Goal: Transaction & Acquisition: Purchase product/service

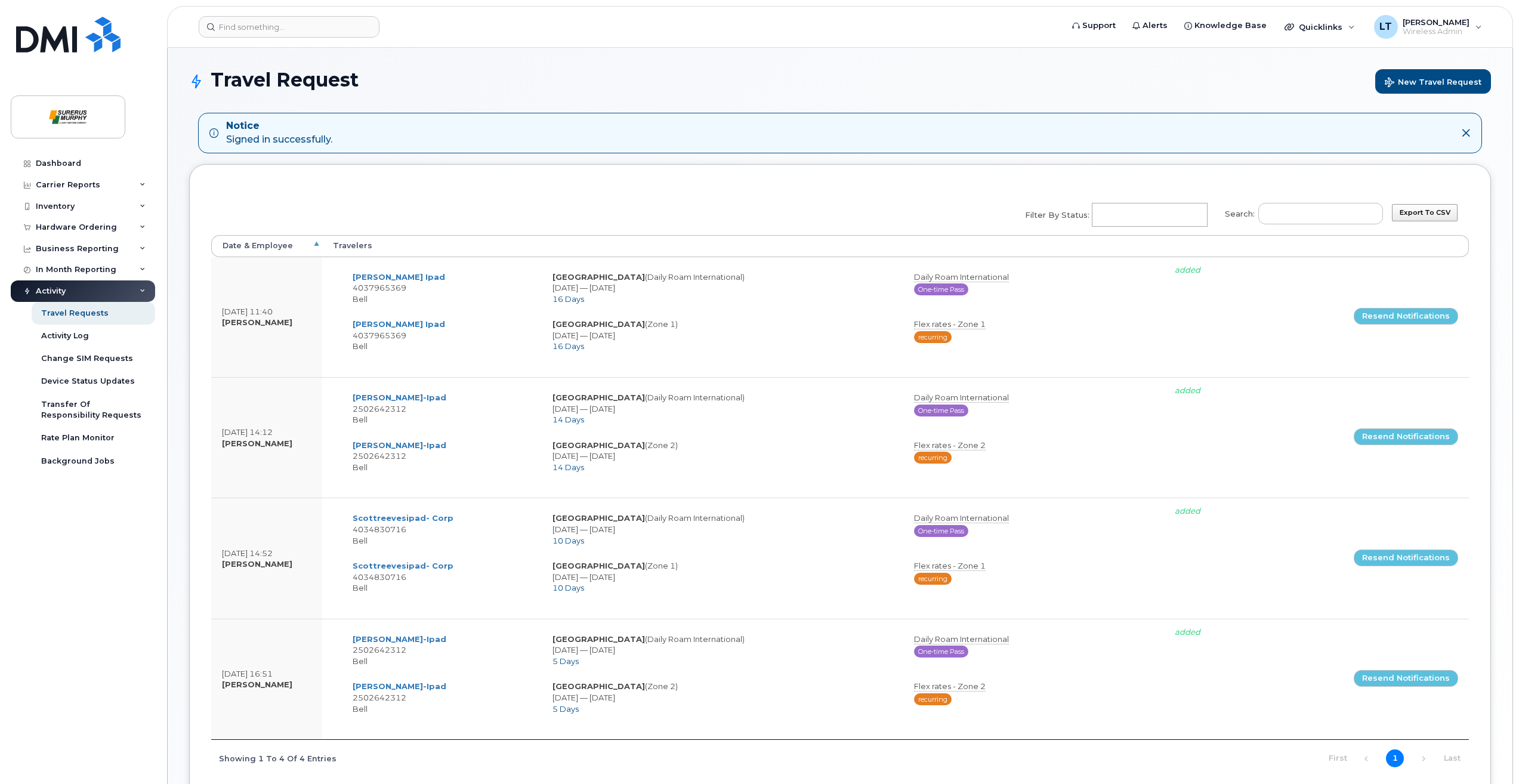
select select
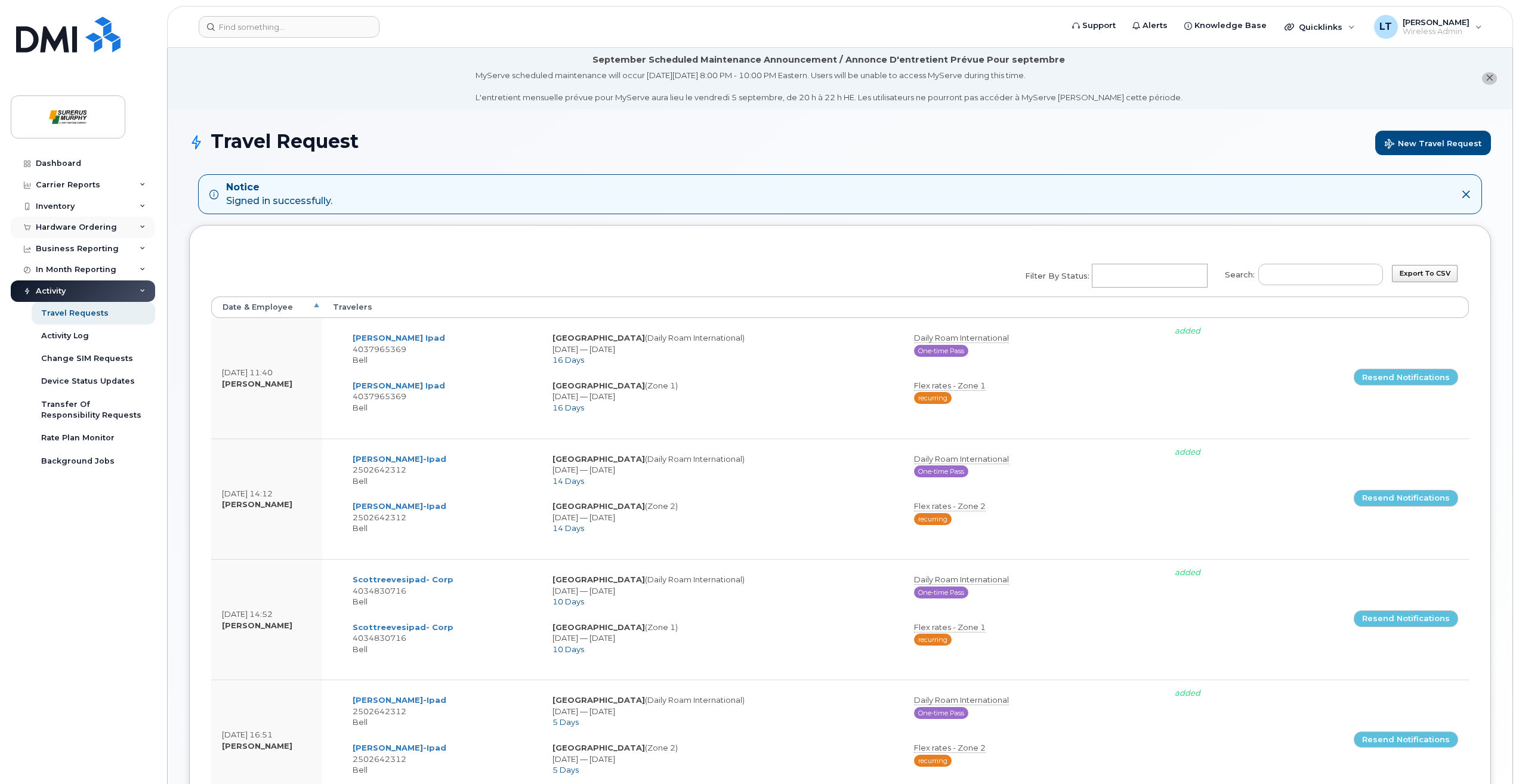
click at [87, 220] on div "Hardware Ordering" at bounding box center [83, 227] width 144 height 21
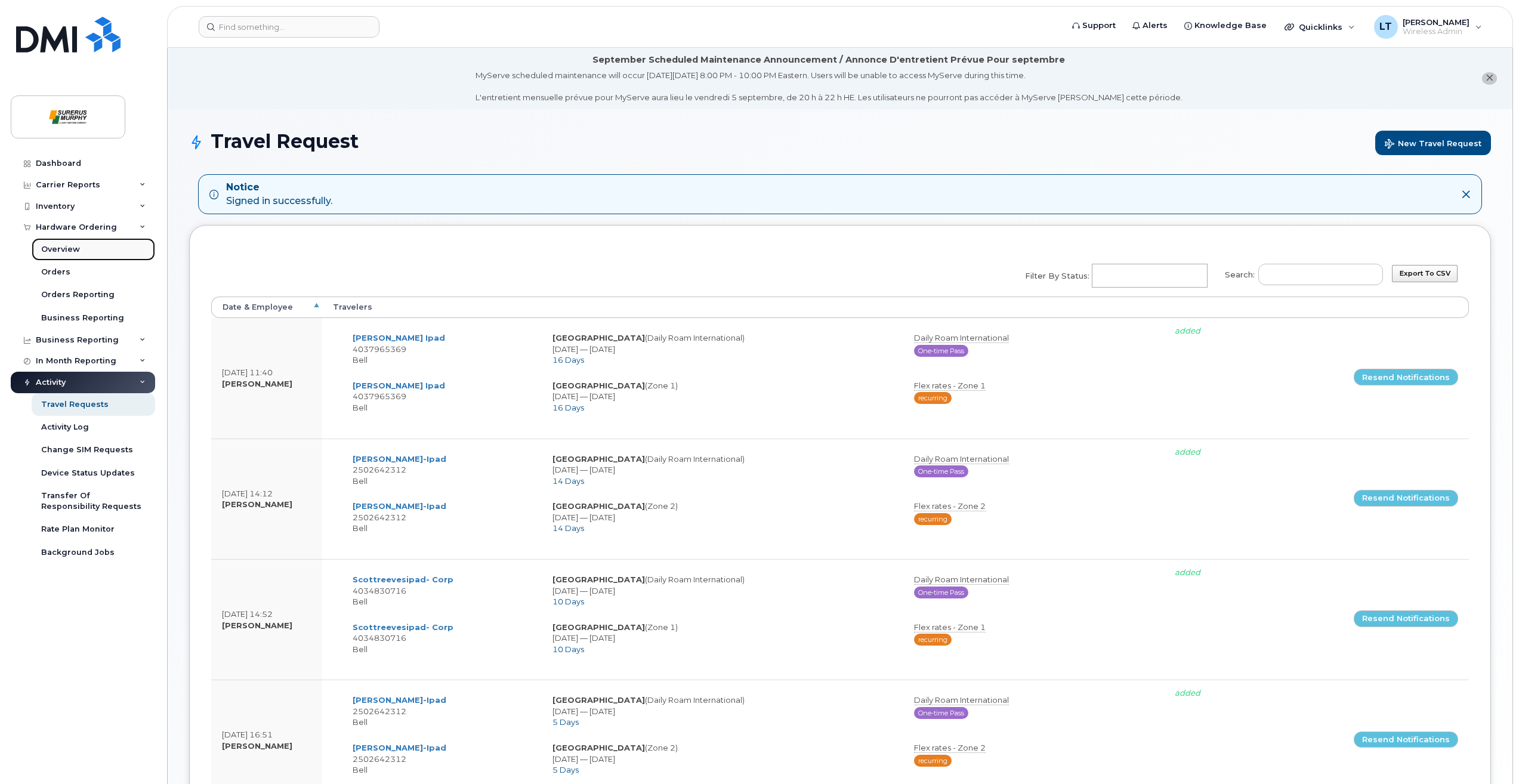
click at [78, 255] on link "Overview" at bounding box center [93, 249] width 124 height 22
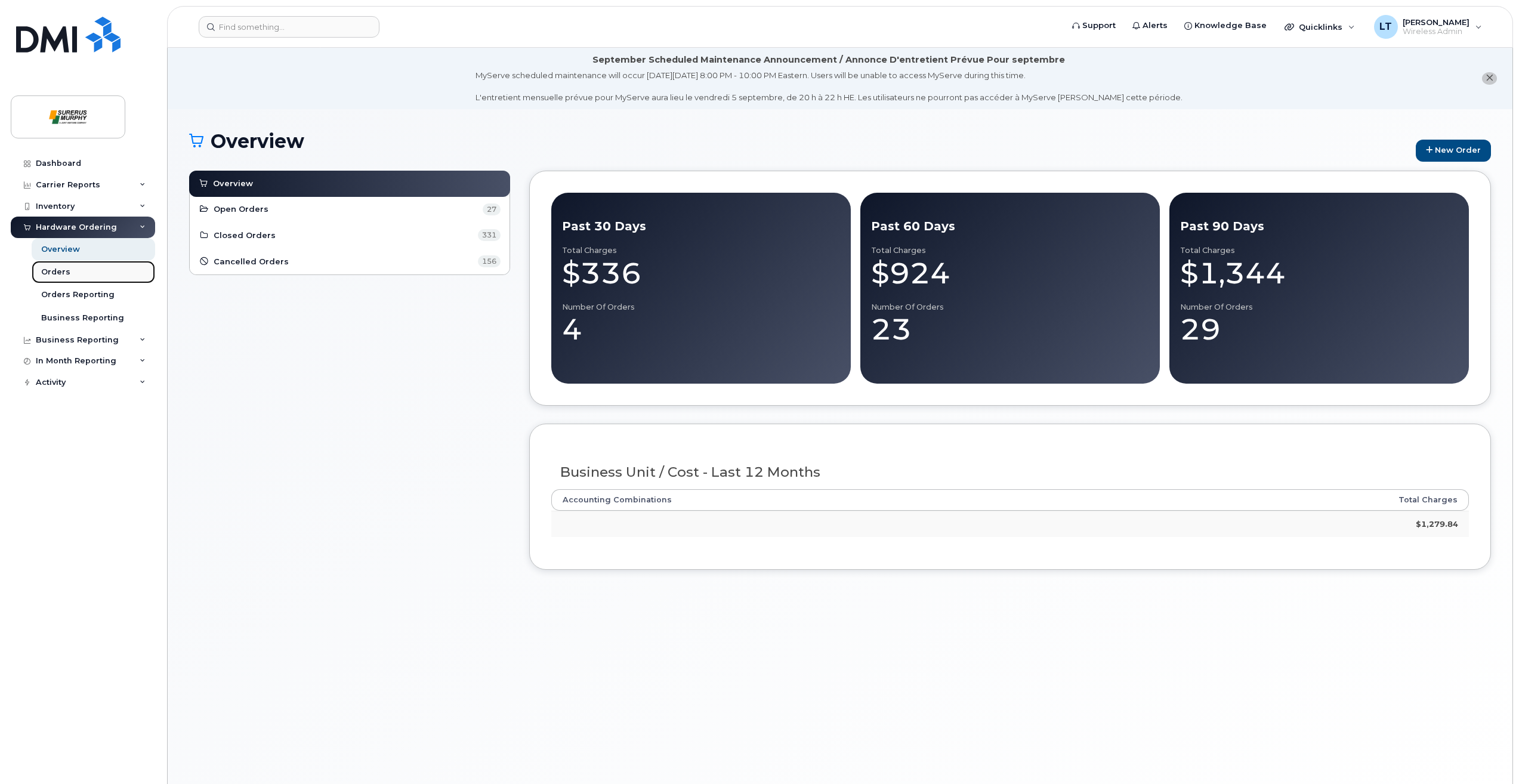
click at [53, 269] on div "Orders" at bounding box center [56, 272] width 29 height 11
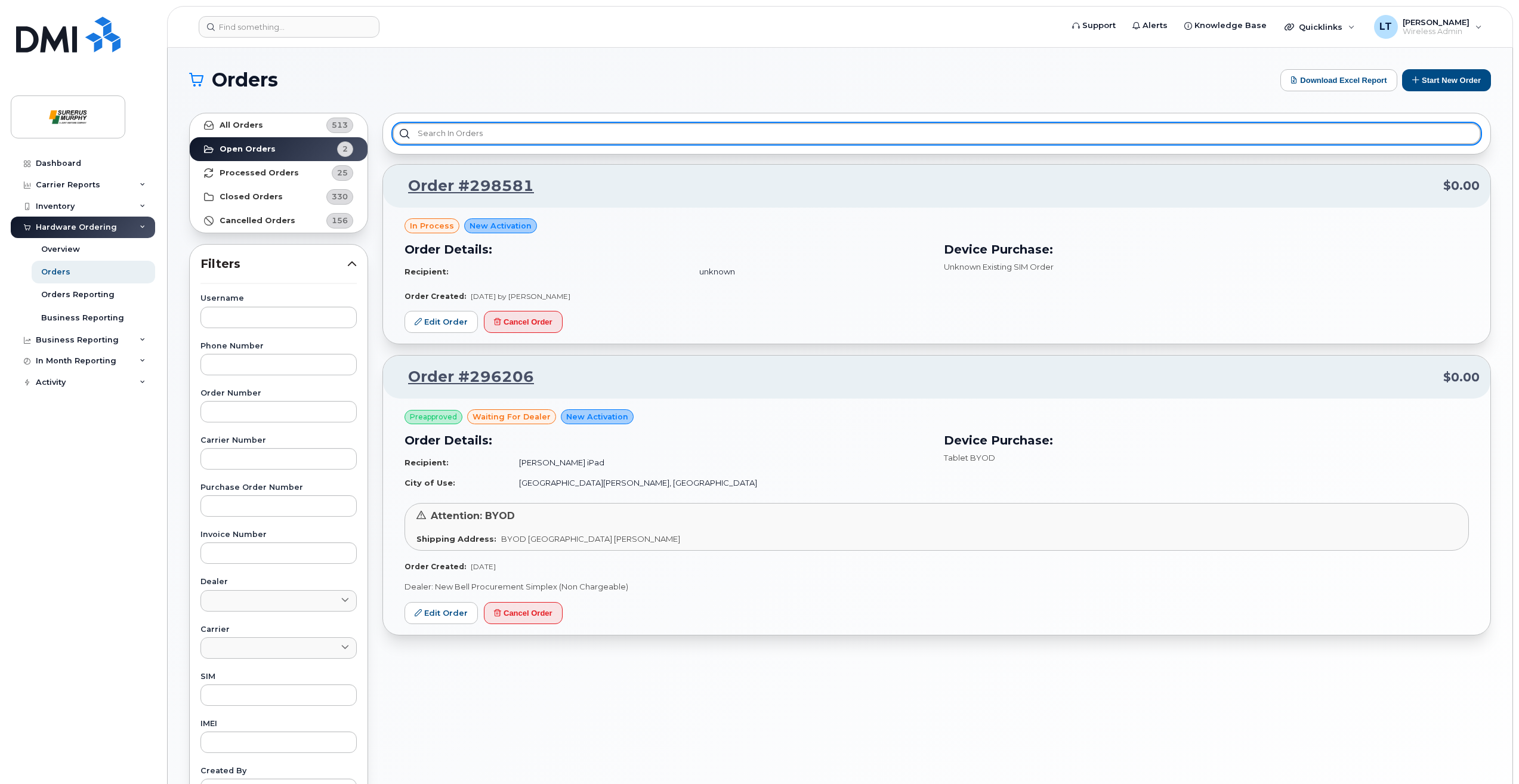
click at [544, 134] on input "text" at bounding box center [936, 133] width 1088 height 21
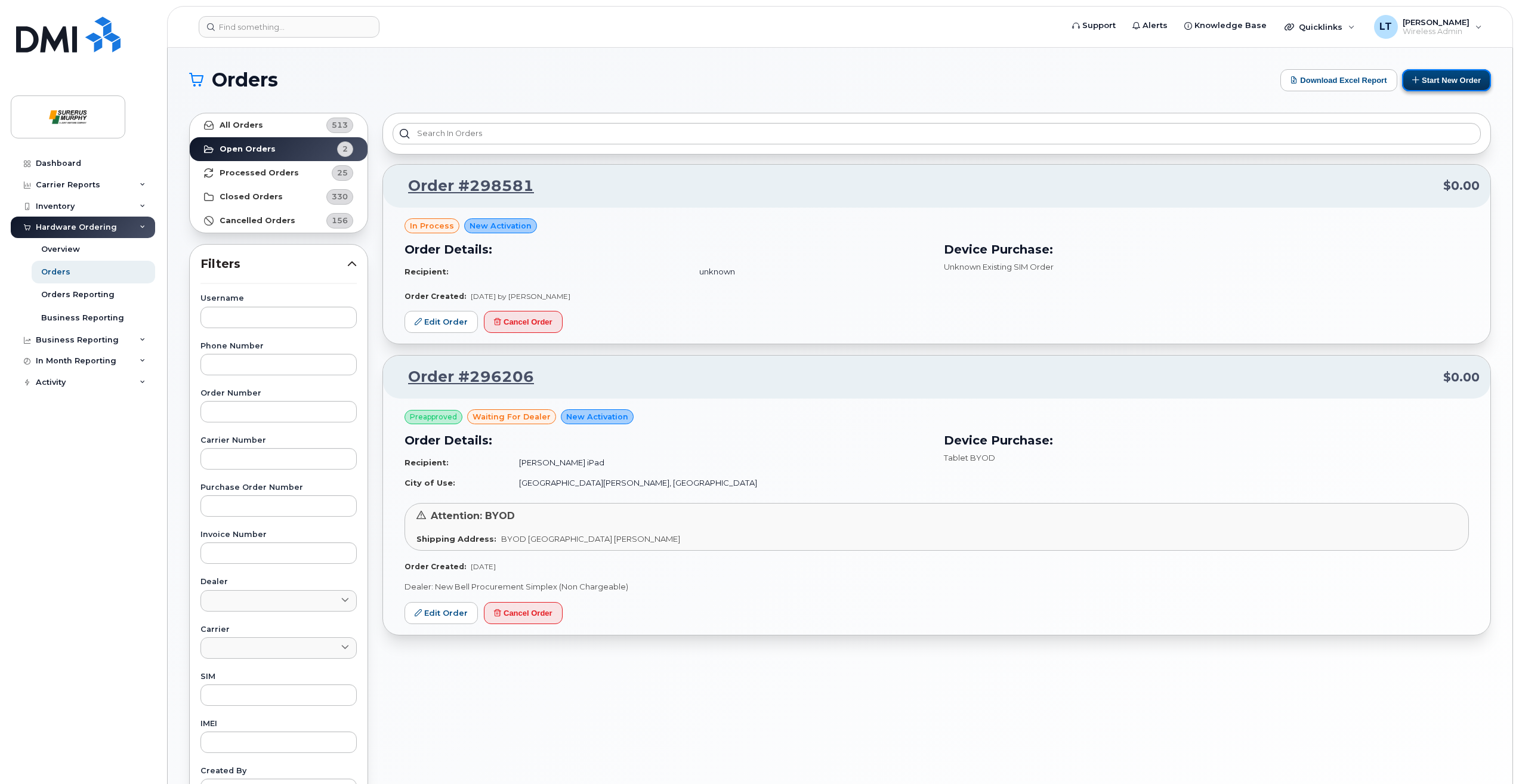
click at [1416, 75] on button "Start New Order" at bounding box center [1447, 80] width 89 height 22
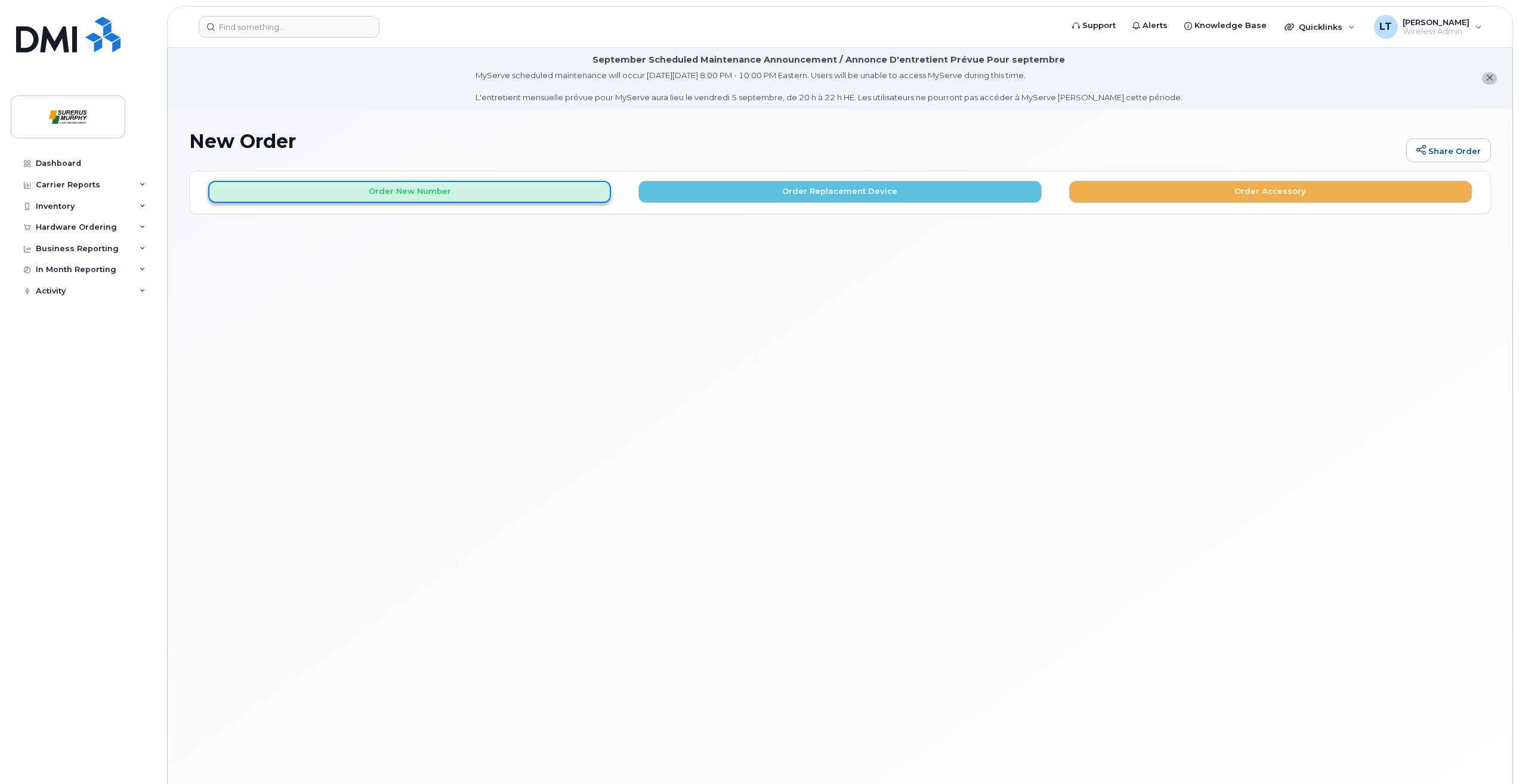
click at [453, 196] on button "Order New Number" at bounding box center [410, 192] width 403 height 22
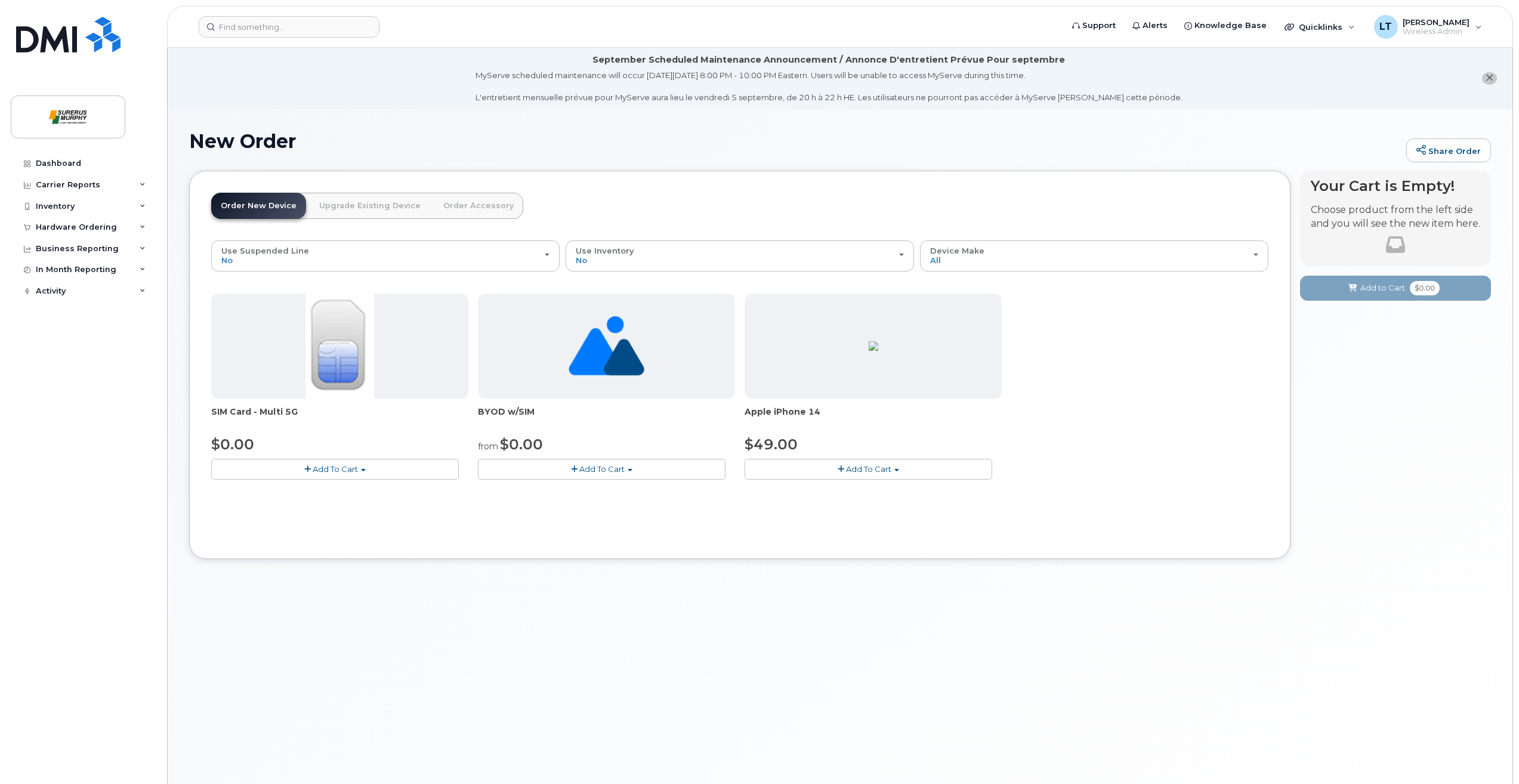
click at [334, 214] on link "Upgrade Existing Device" at bounding box center [370, 206] width 121 height 26
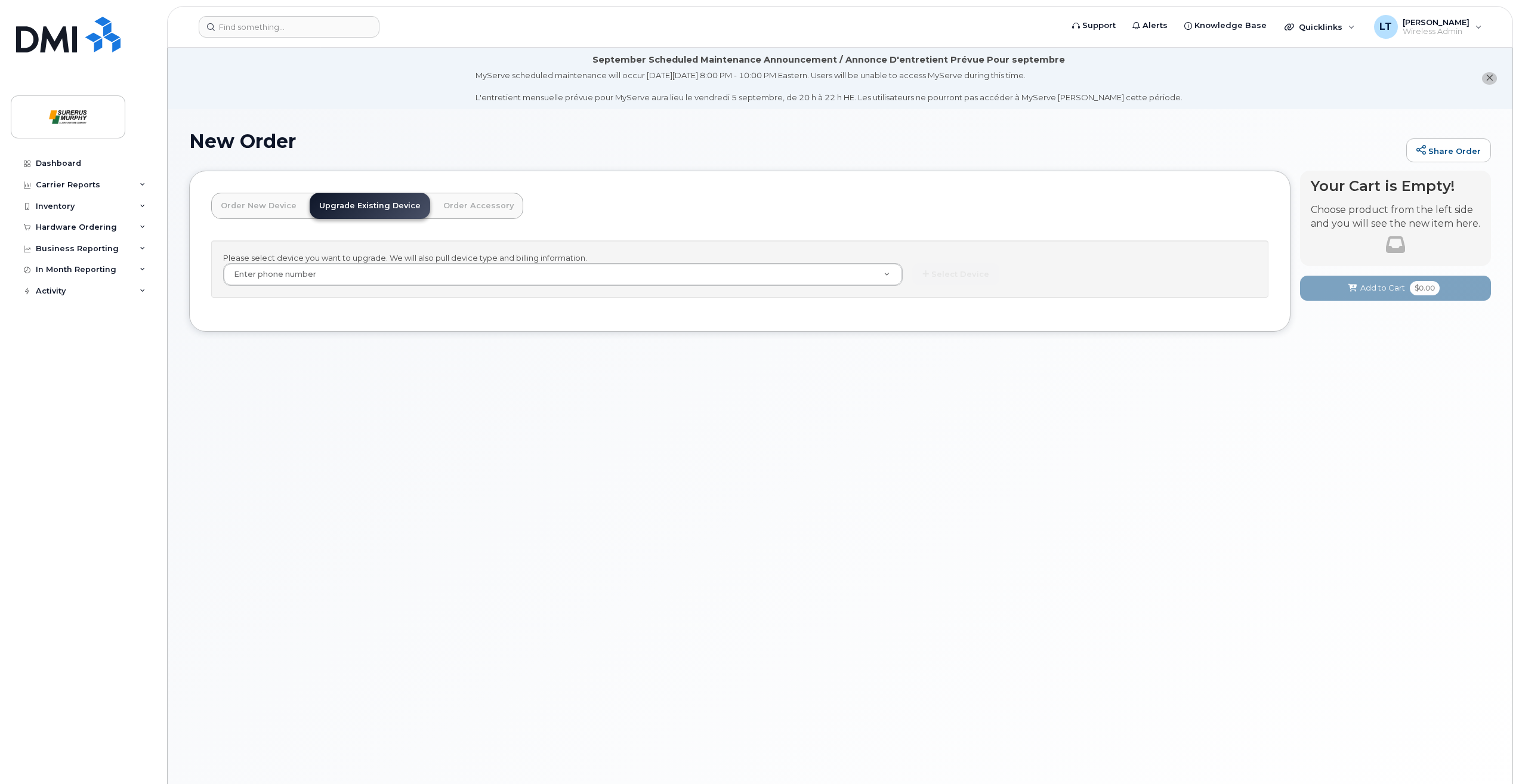
click at [269, 199] on link "Order New Device" at bounding box center [259, 206] width 95 height 26
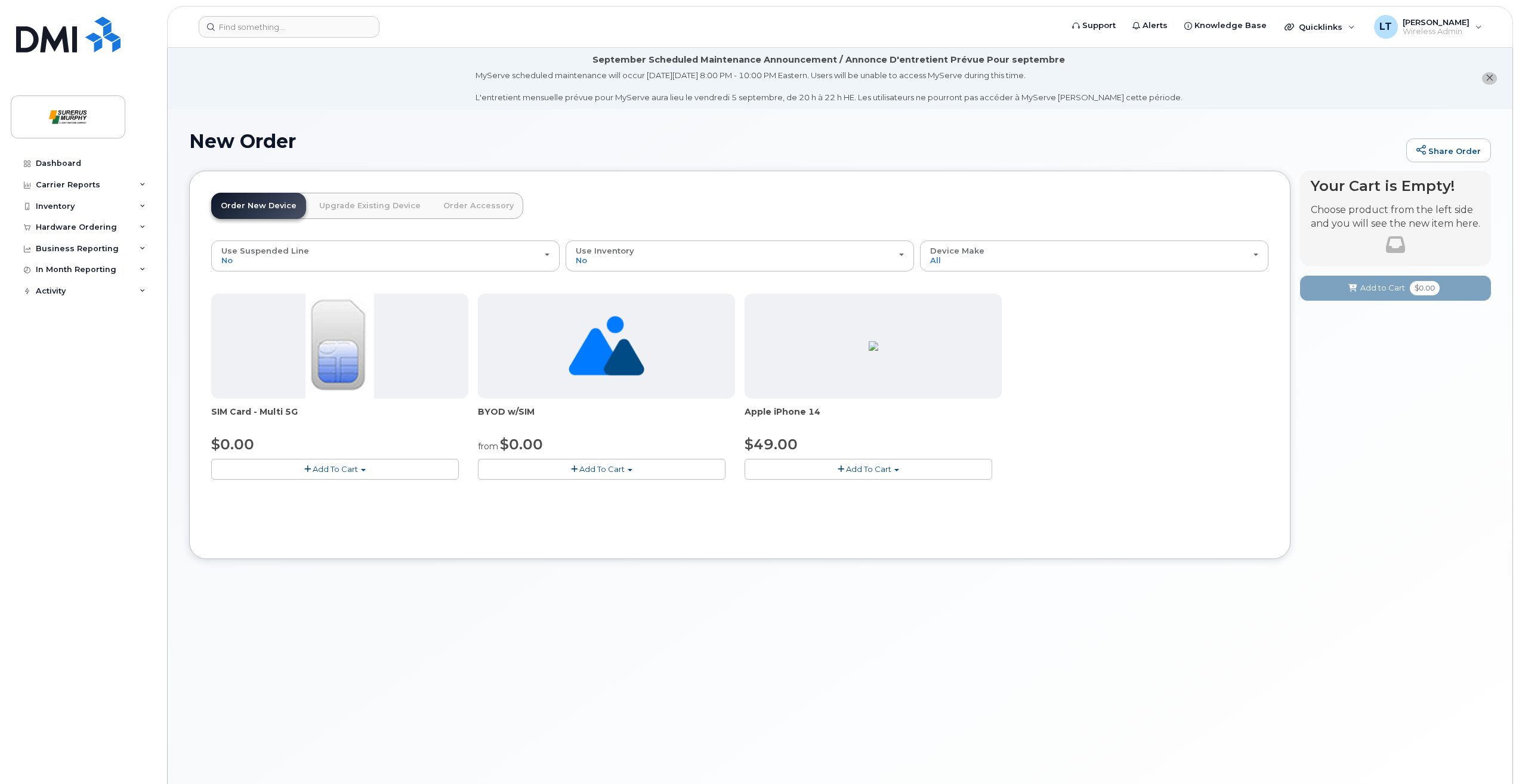
click at [894, 481] on div "SIM Card - Multi 5G $0.00 Add To Cart $0.00 - New Activation BYOD w/SIM from $0…" at bounding box center [740, 396] width 1057 height 205
click at [900, 473] on button "Add To Cart" at bounding box center [868, 469] width 248 height 21
click at [872, 512] on link "$49.00 - 3-year activation (128GB model)" at bounding box center [841, 506] width 187 height 15
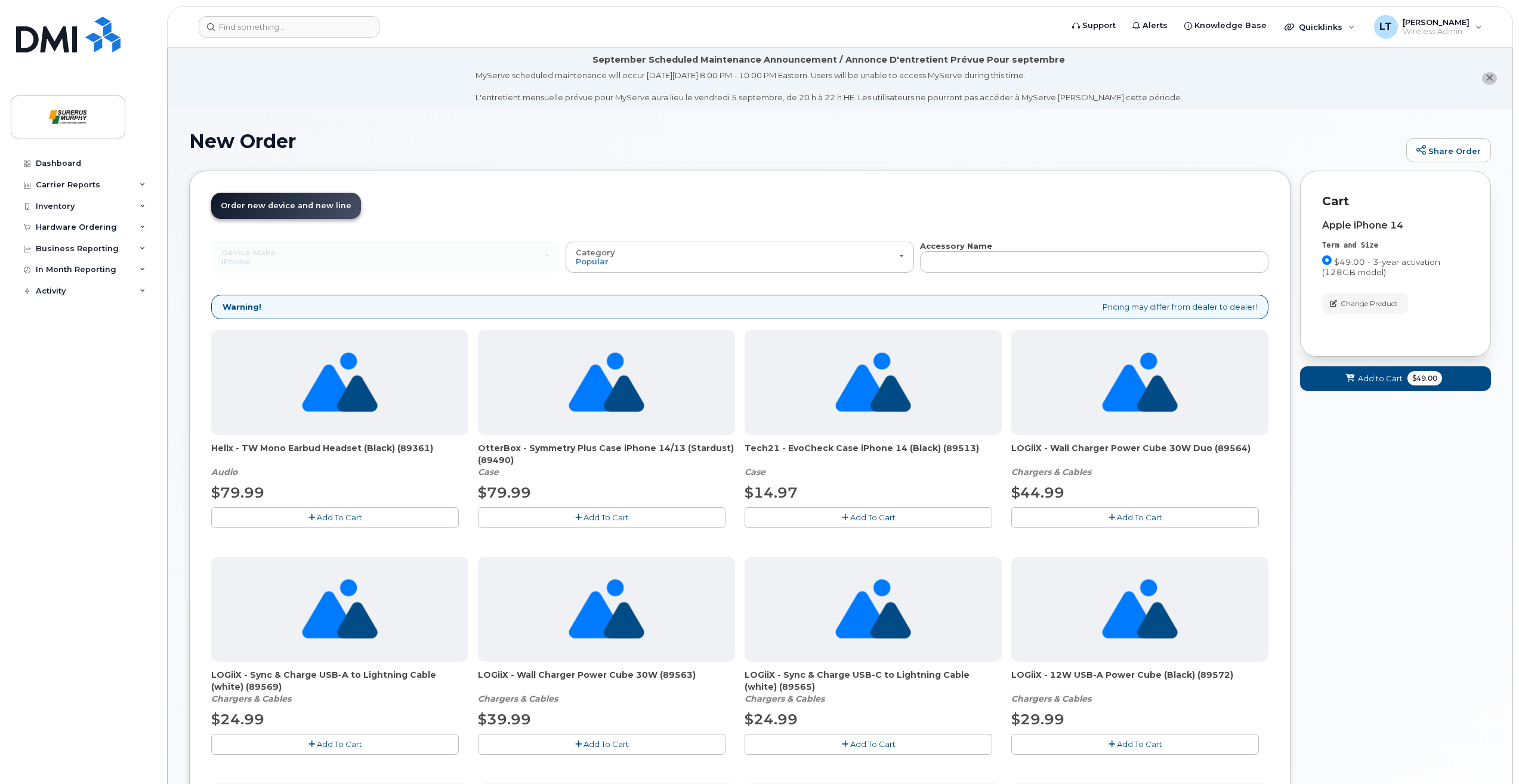
click at [994, 250] on div "Accessory Name" at bounding box center [1094, 257] width 348 height 33
click at [993, 256] on input "text" at bounding box center [1094, 262] width 348 height 21
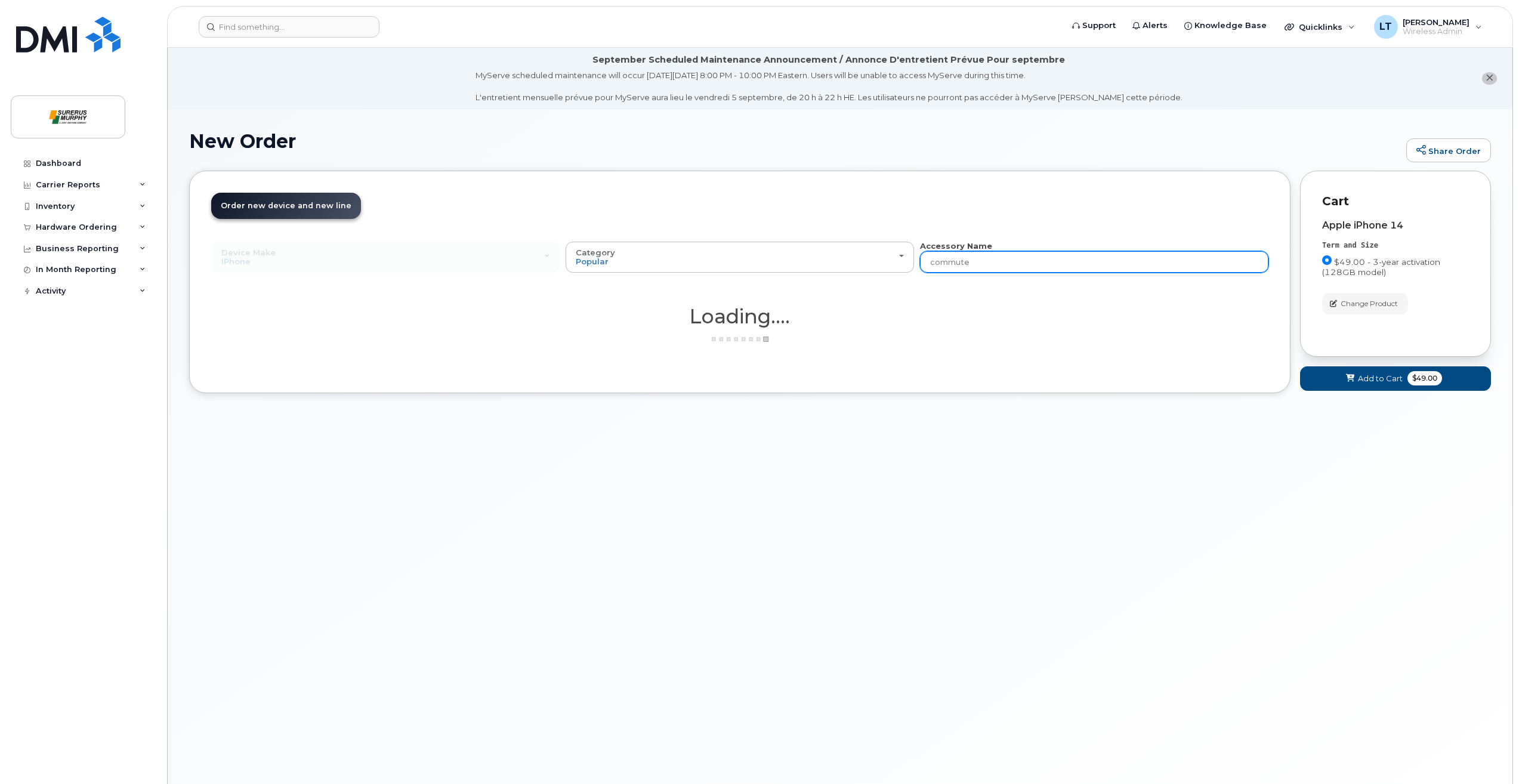
type input "commuter"
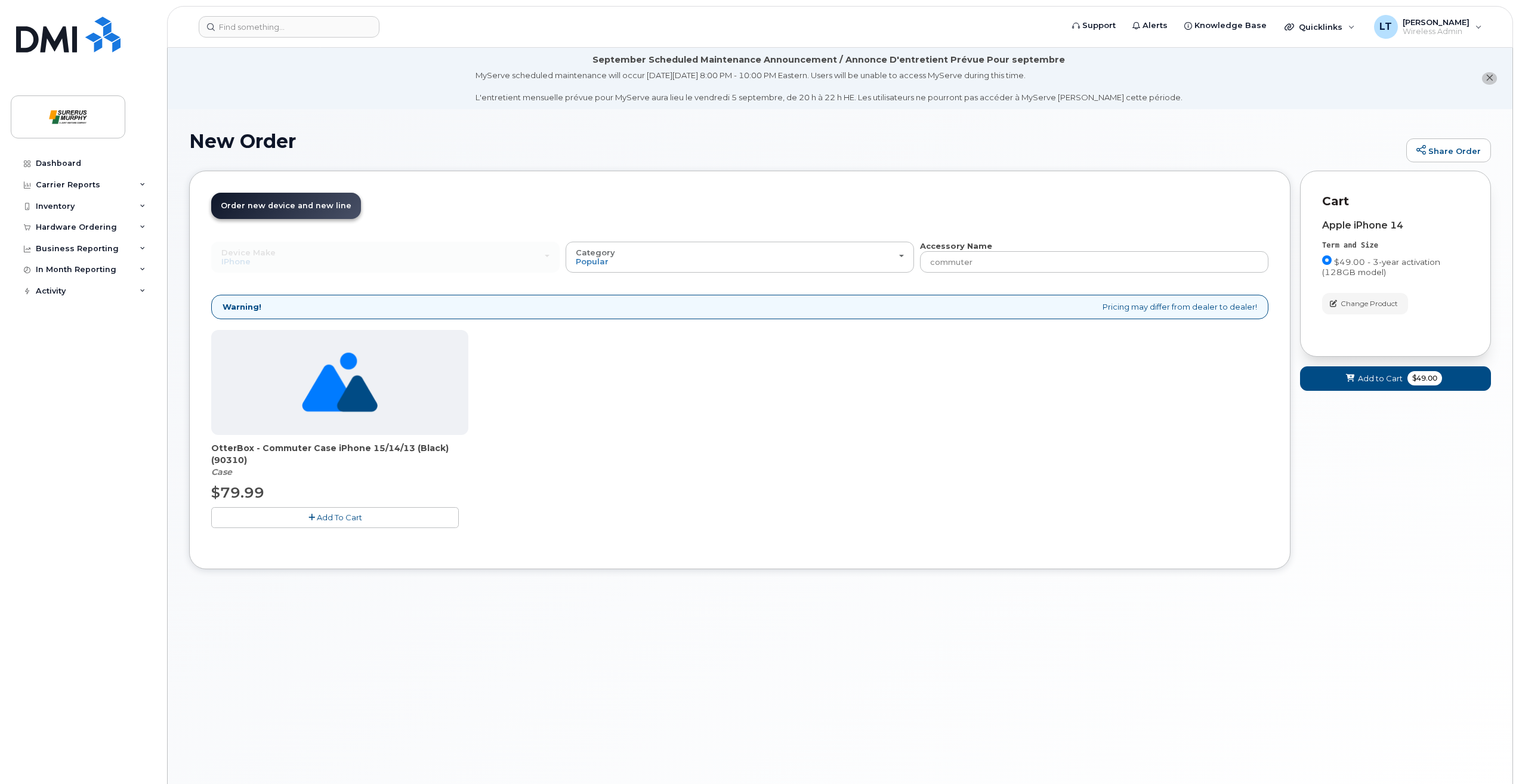
click at [254, 516] on button "Add To Cart" at bounding box center [335, 518] width 248 height 21
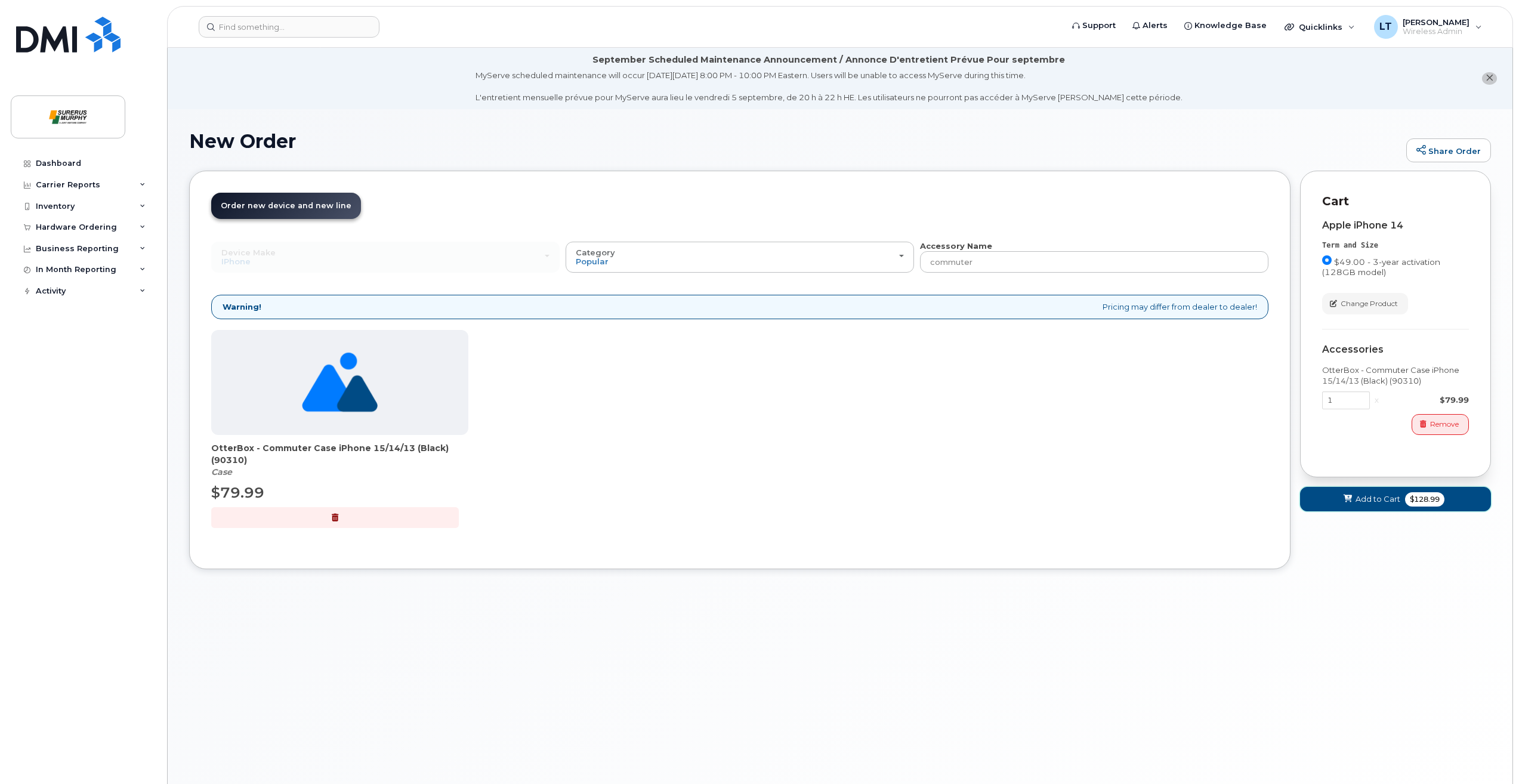
click at [1467, 505] on button "Add to Cart $128.99" at bounding box center [1395, 499] width 191 height 24
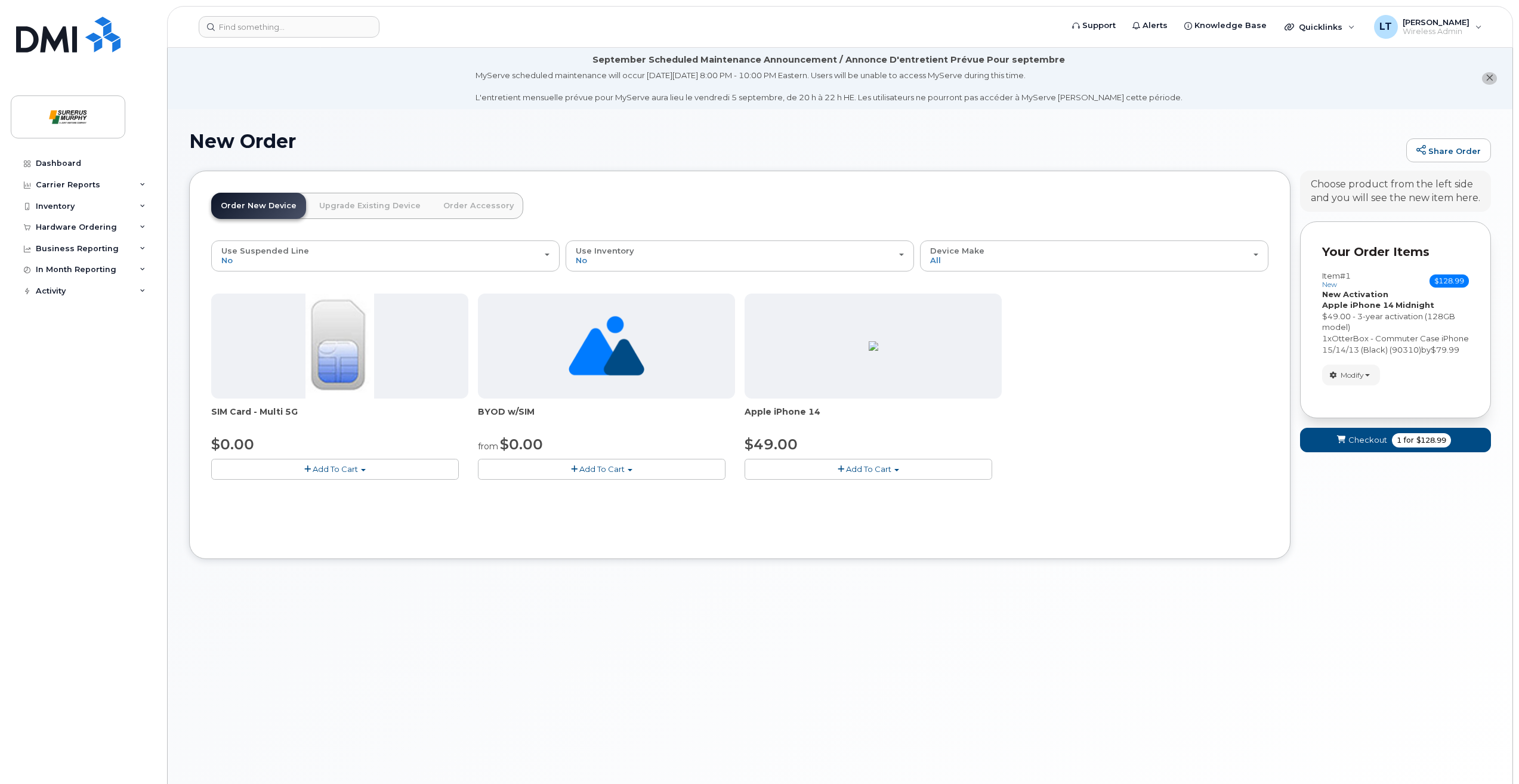
click at [757, 479] on button "Add To Cart" at bounding box center [868, 469] width 248 height 21
click at [1325, 445] on button "Checkout 1 for $128.99" at bounding box center [1395, 440] width 191 height 24
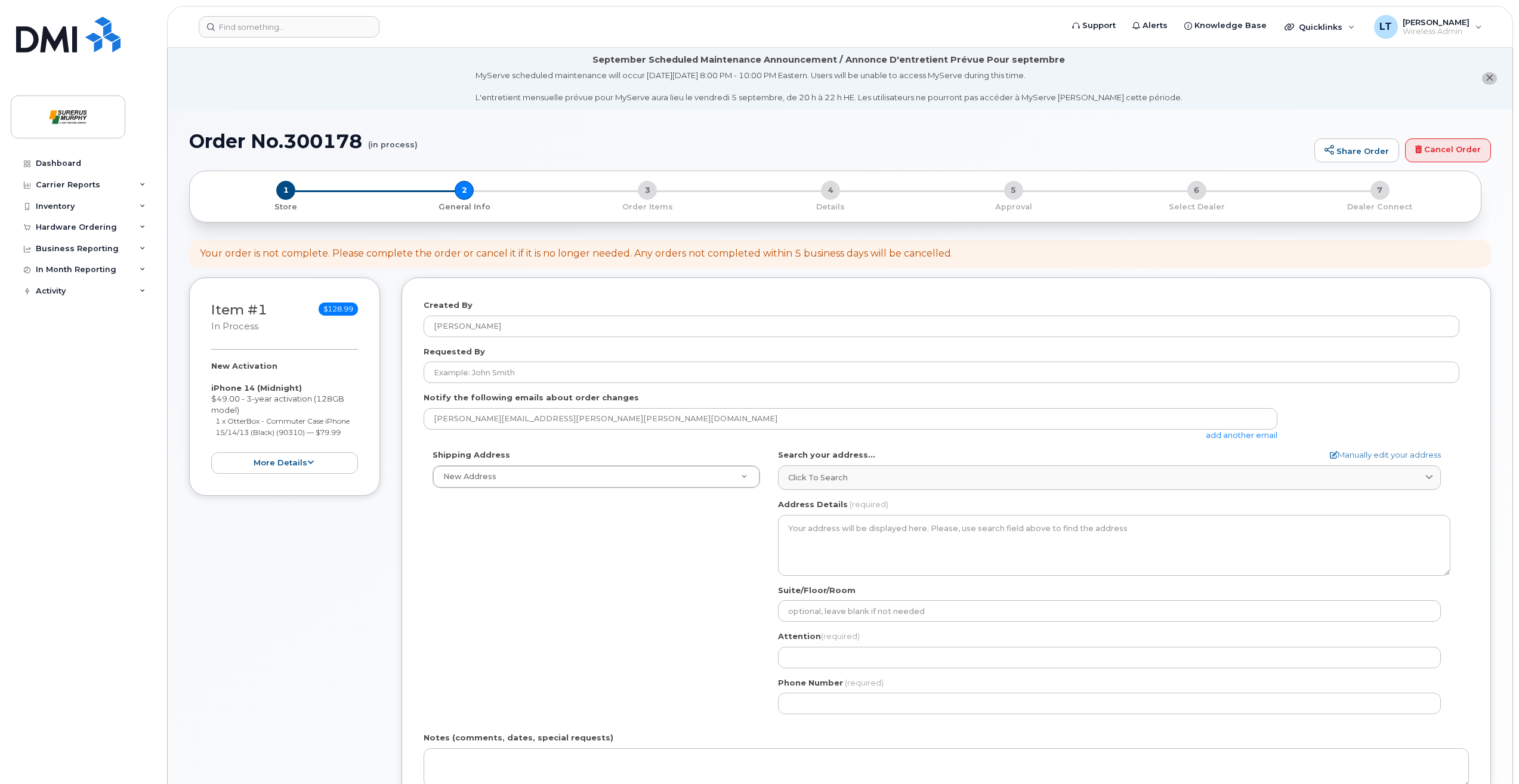
select select
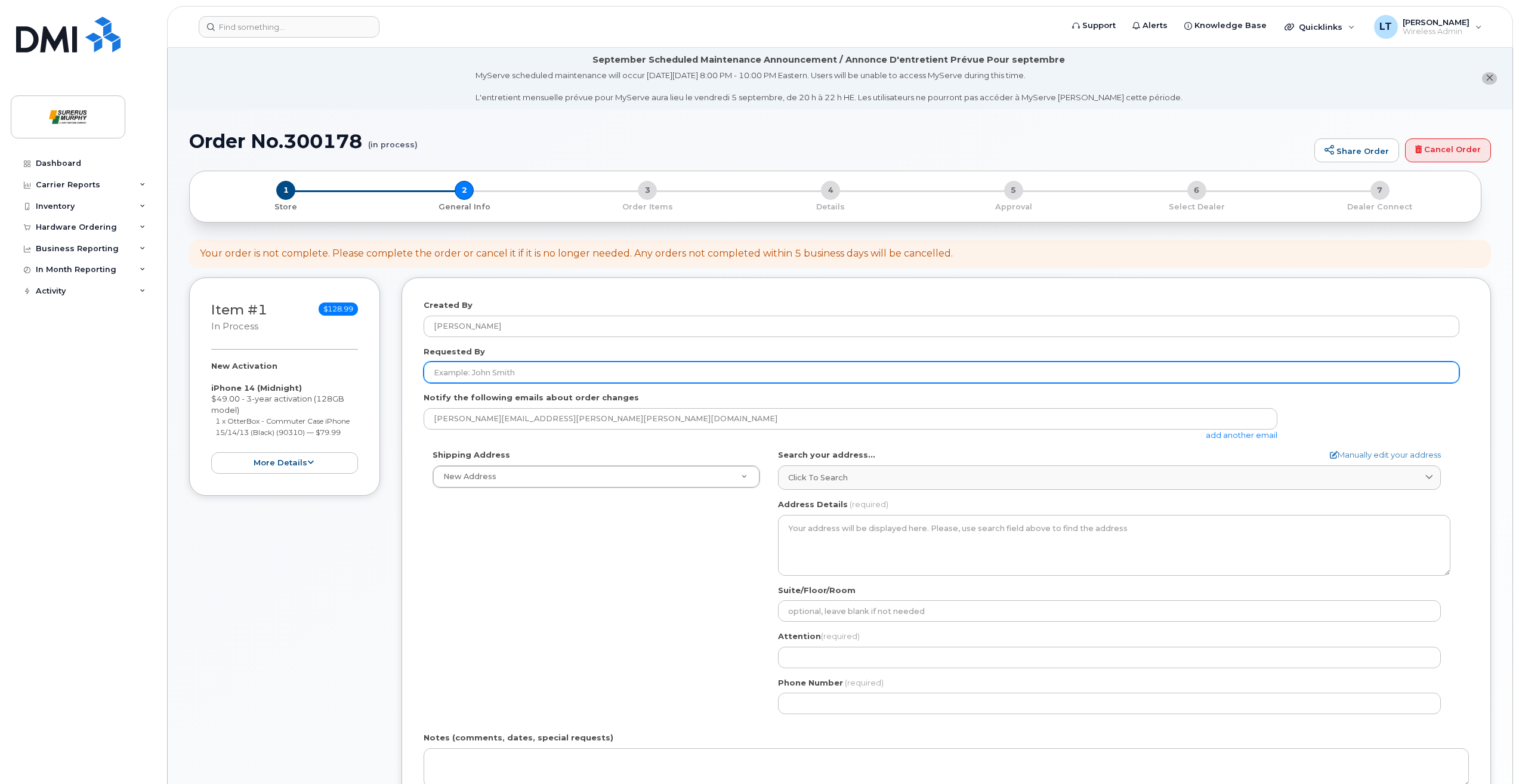
click at [499, 368] on input "Requested By" at bounding box center [941, 372] width 1036 height 21
type input "[PERSON_NAME]"
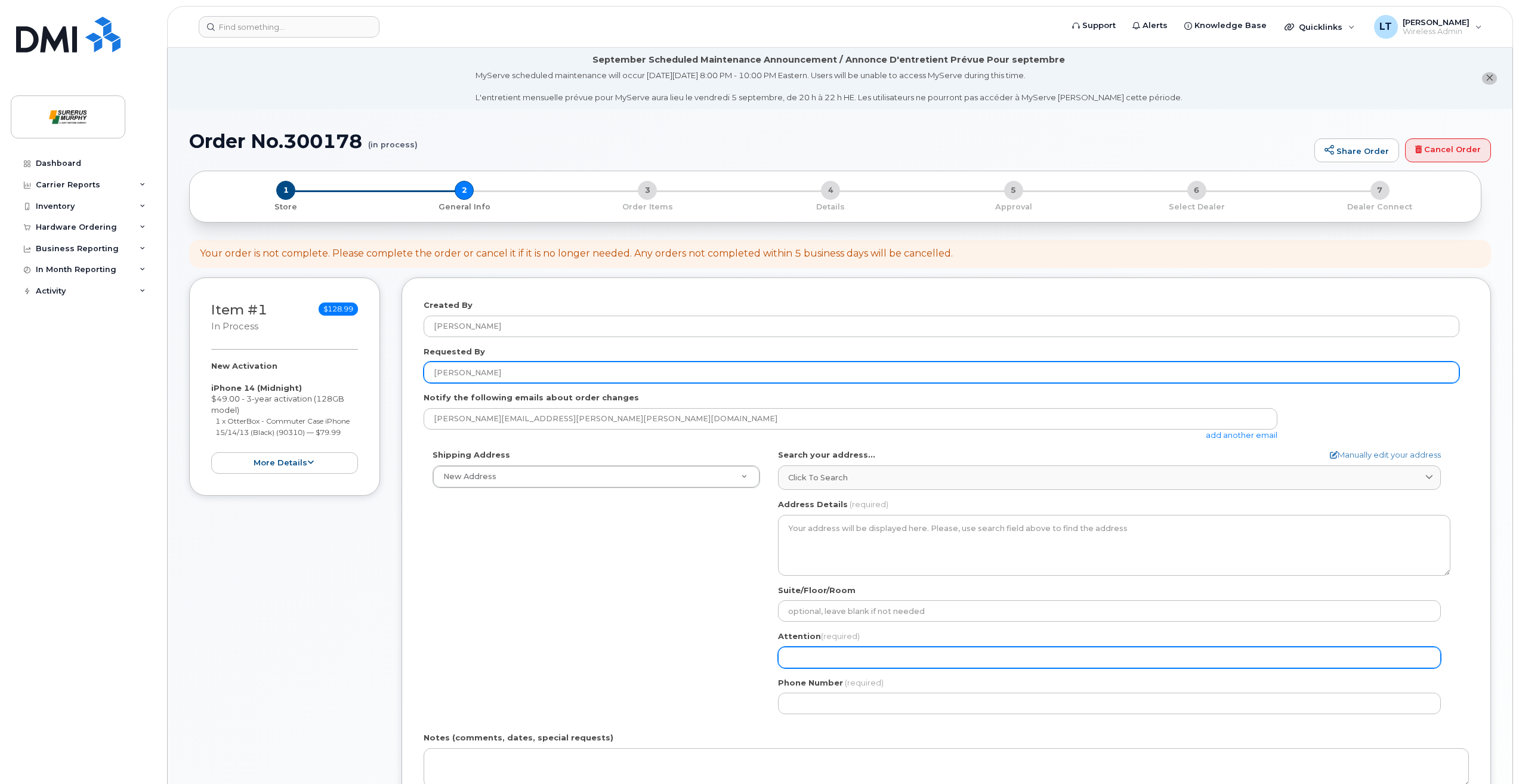
type input "[PERSON_NAME]"
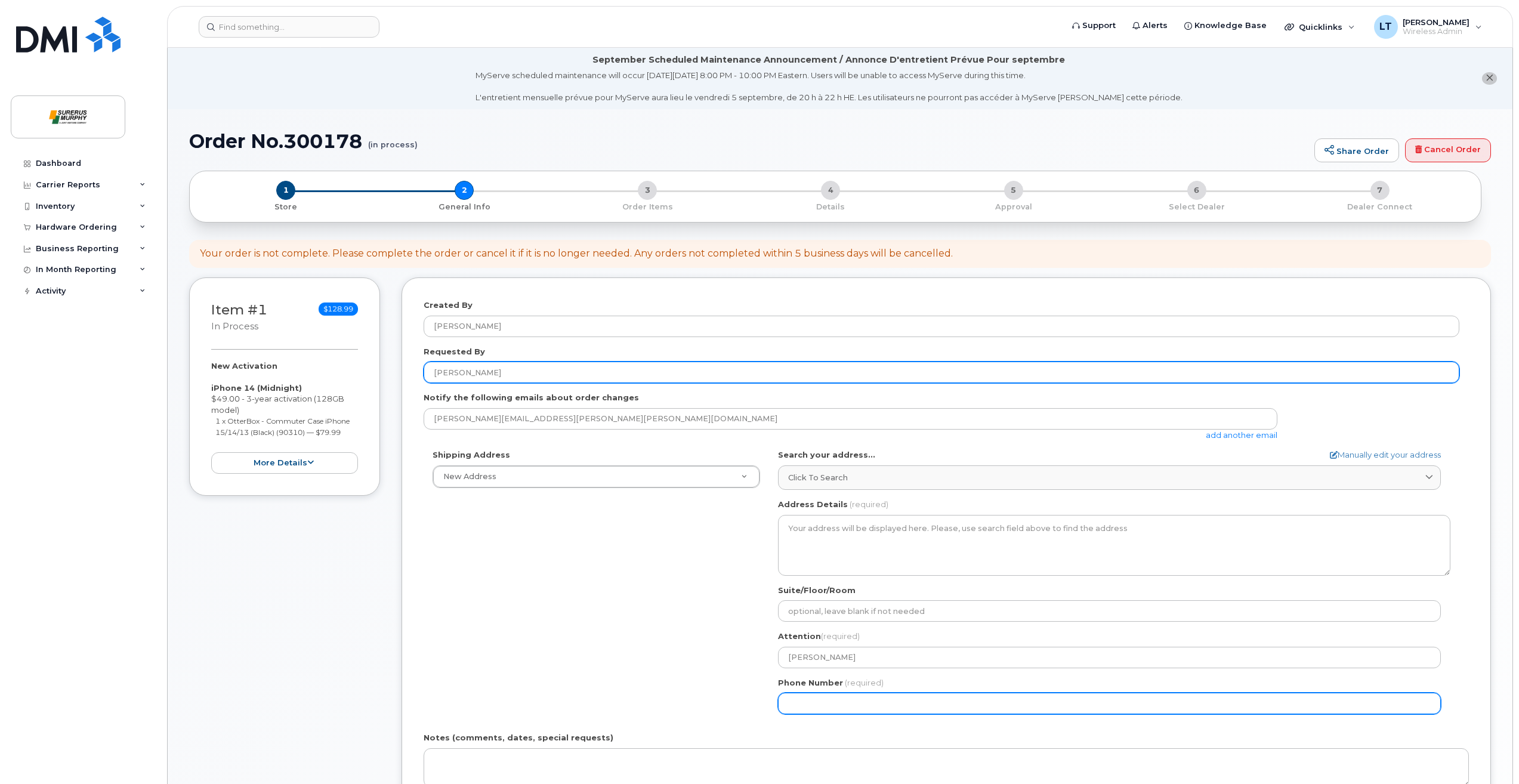
type input "8779877657"
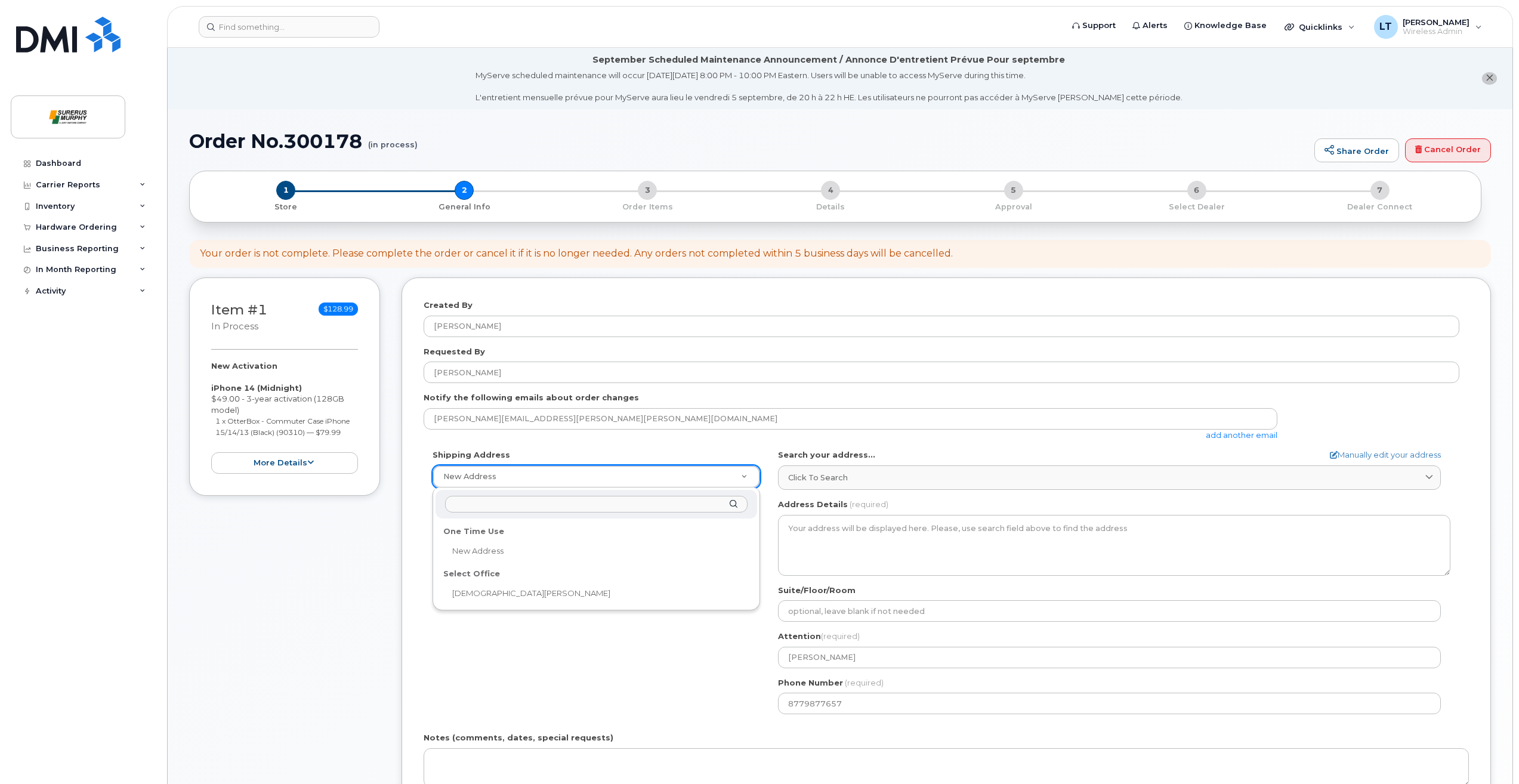
click at [492, 578] on div "Select Office" at bounding box center [597, 573] width 314 height 18
select select
type textarea "2200-605 5 Ave SW Calgary Alberta T2P 3H5"
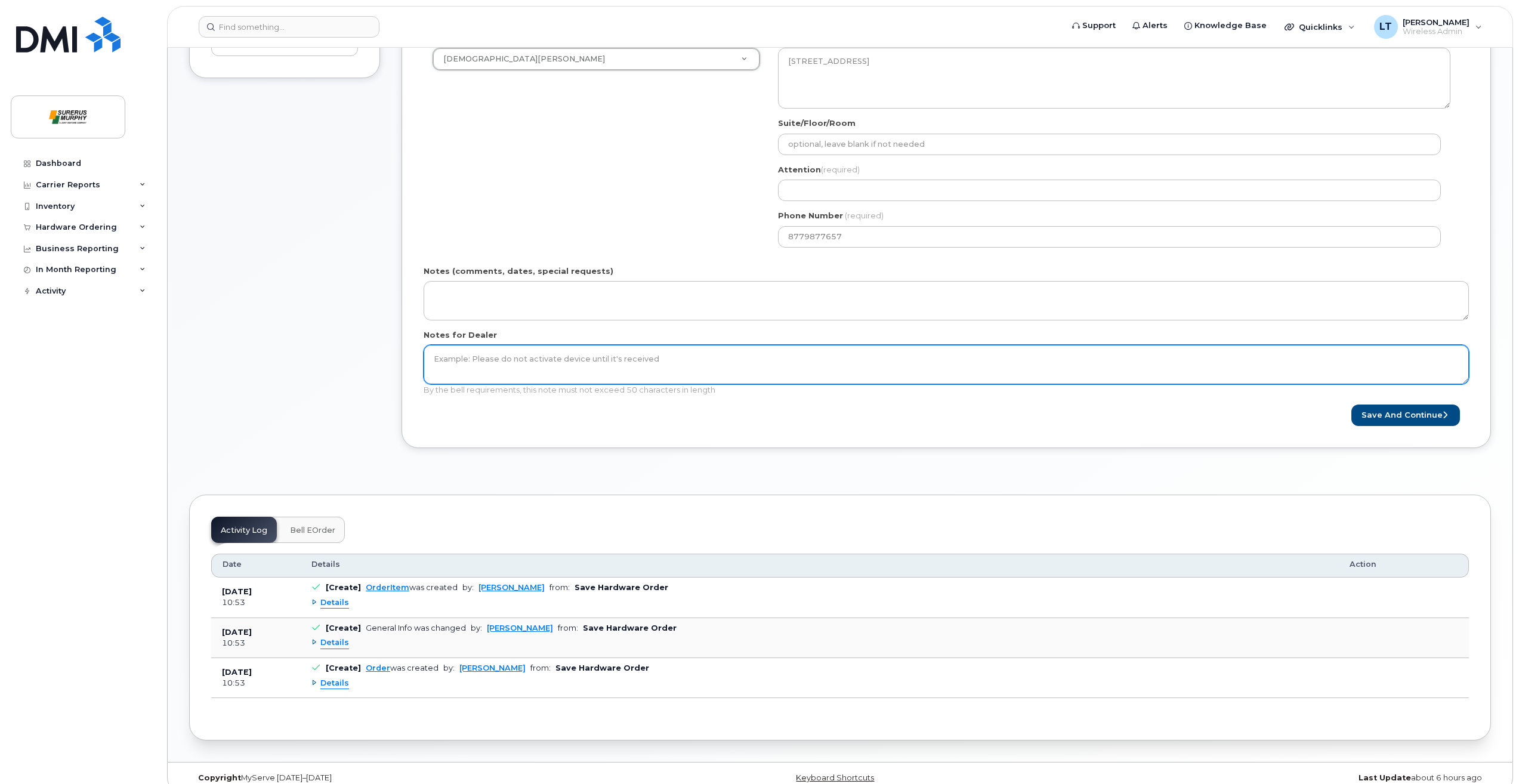
scroll to position [59, 0]
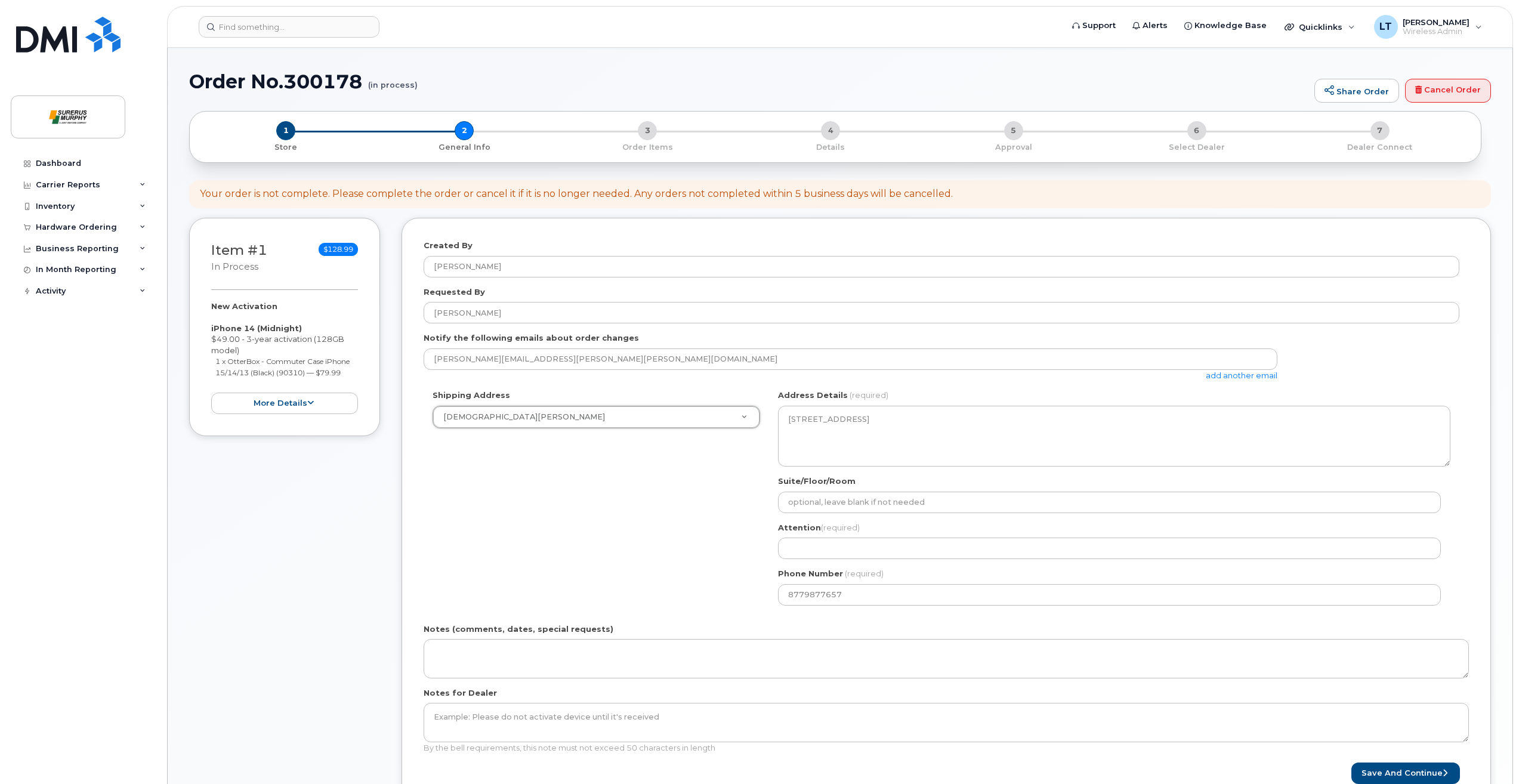
click at [357, 414] on div "Item #1 in process $128.99 New Activation iPhone 14 (Midnight) $49.00 - 3-year …" at bounding box center [285, 327] width 191 height 218
click at [351, 414] on div "more details" at bounding box center [285, 404] width 147 height 22
click at [351, 411] on button "more details" at bounding box center [285, 404] width 147 height 22
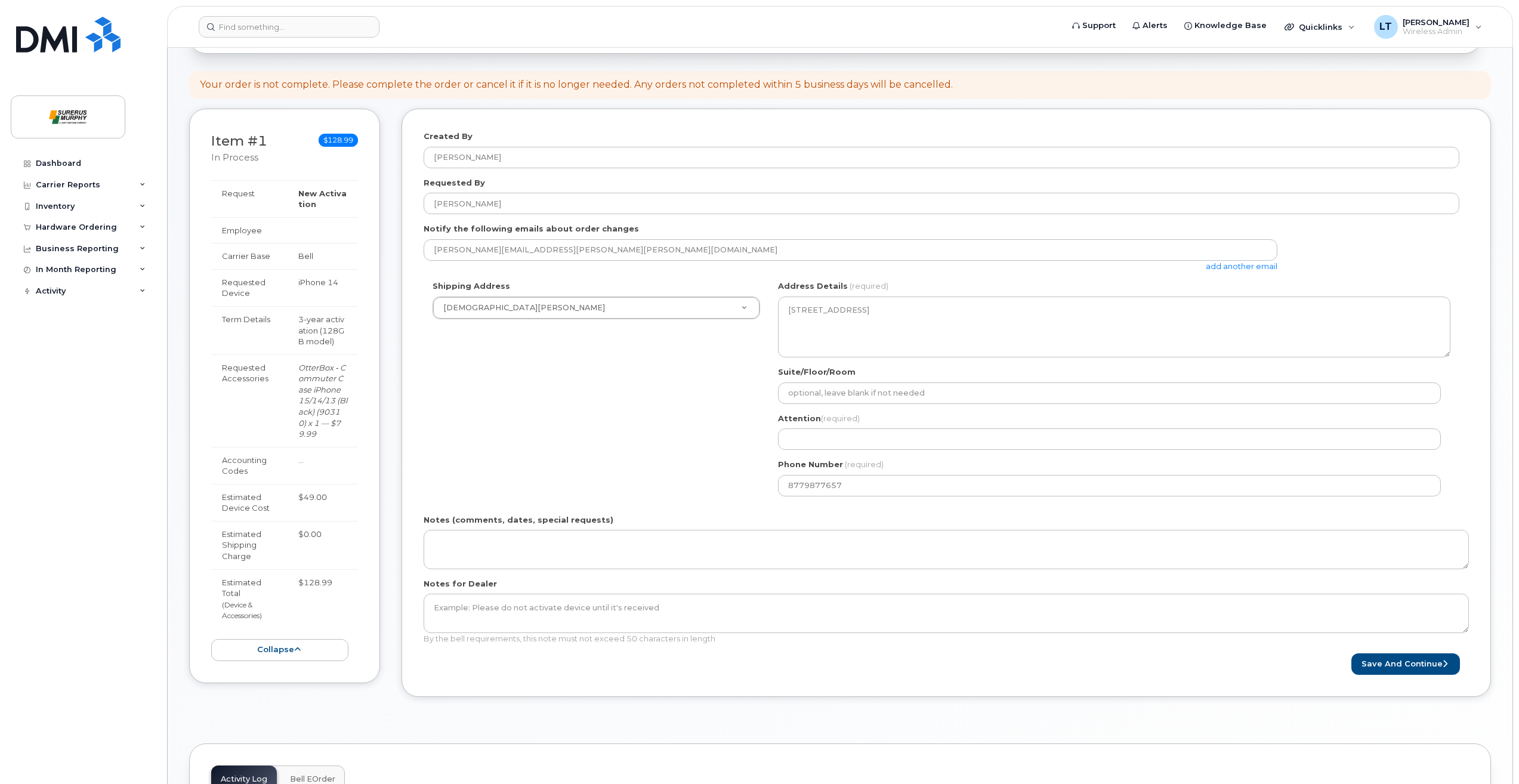
scroll to position [179, 0]
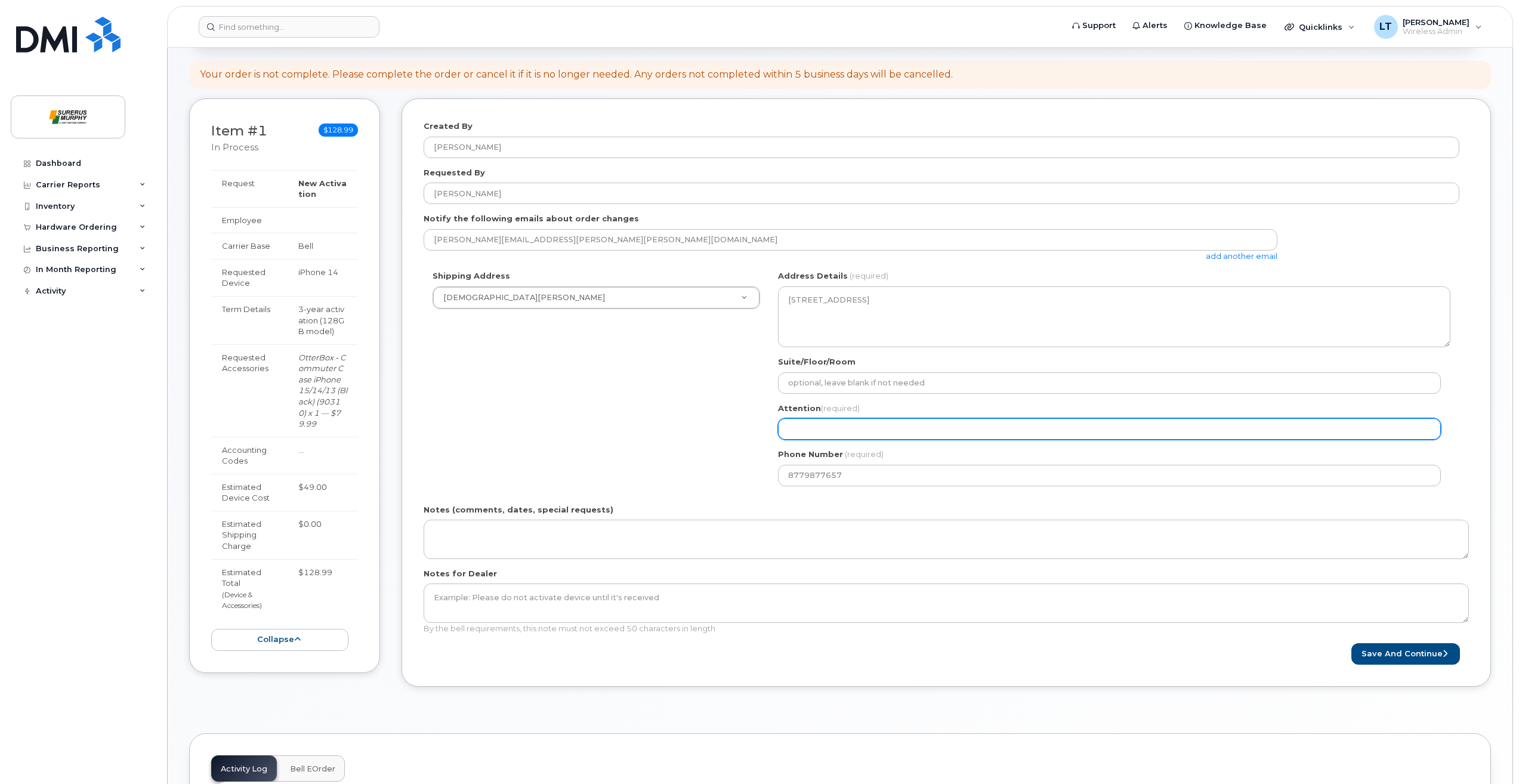
click at [820, 439] on input "Attention (required)" at bounding box center [1109, 428] width 663 height 21
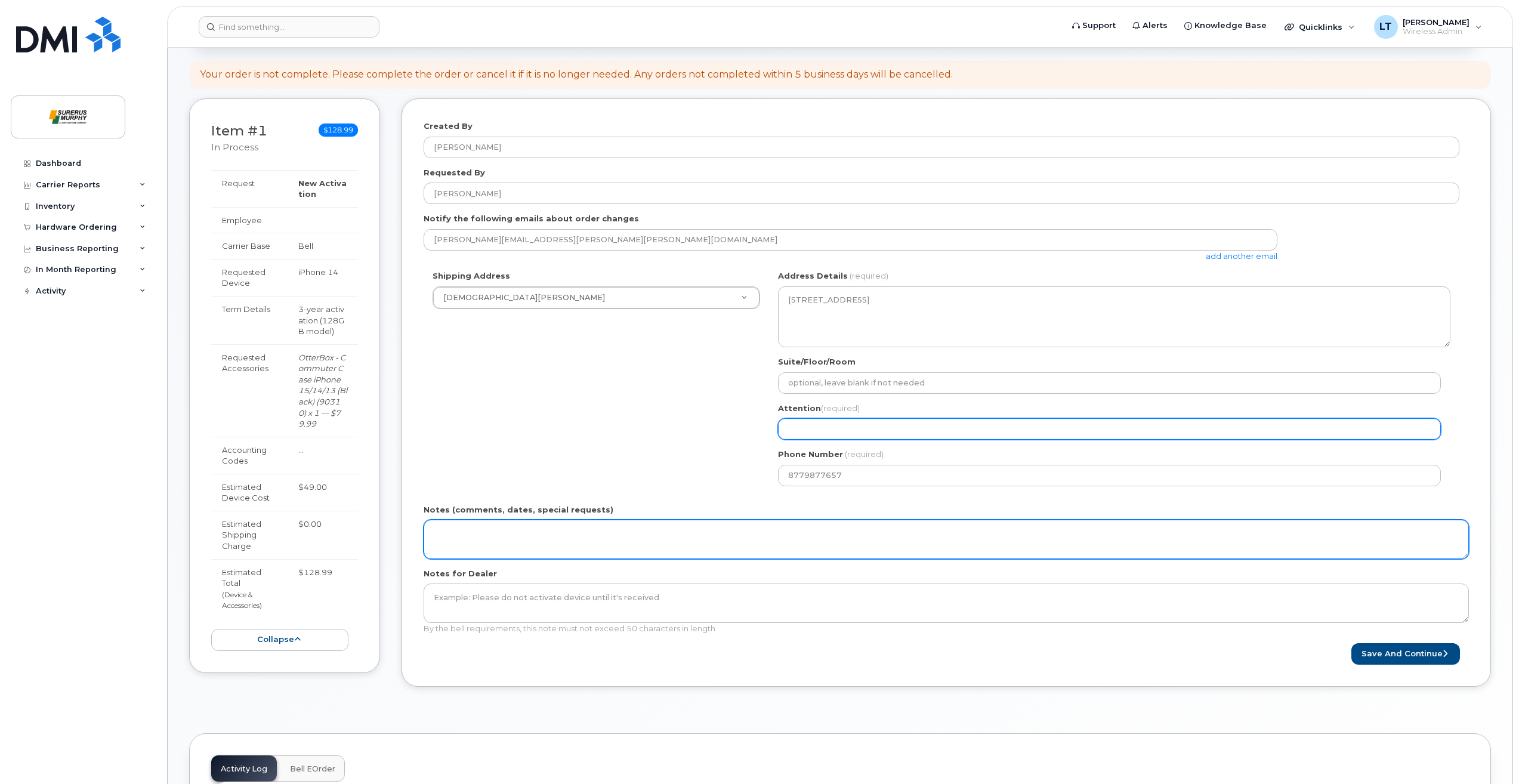
type input "[PERSON_NAME]"
select select
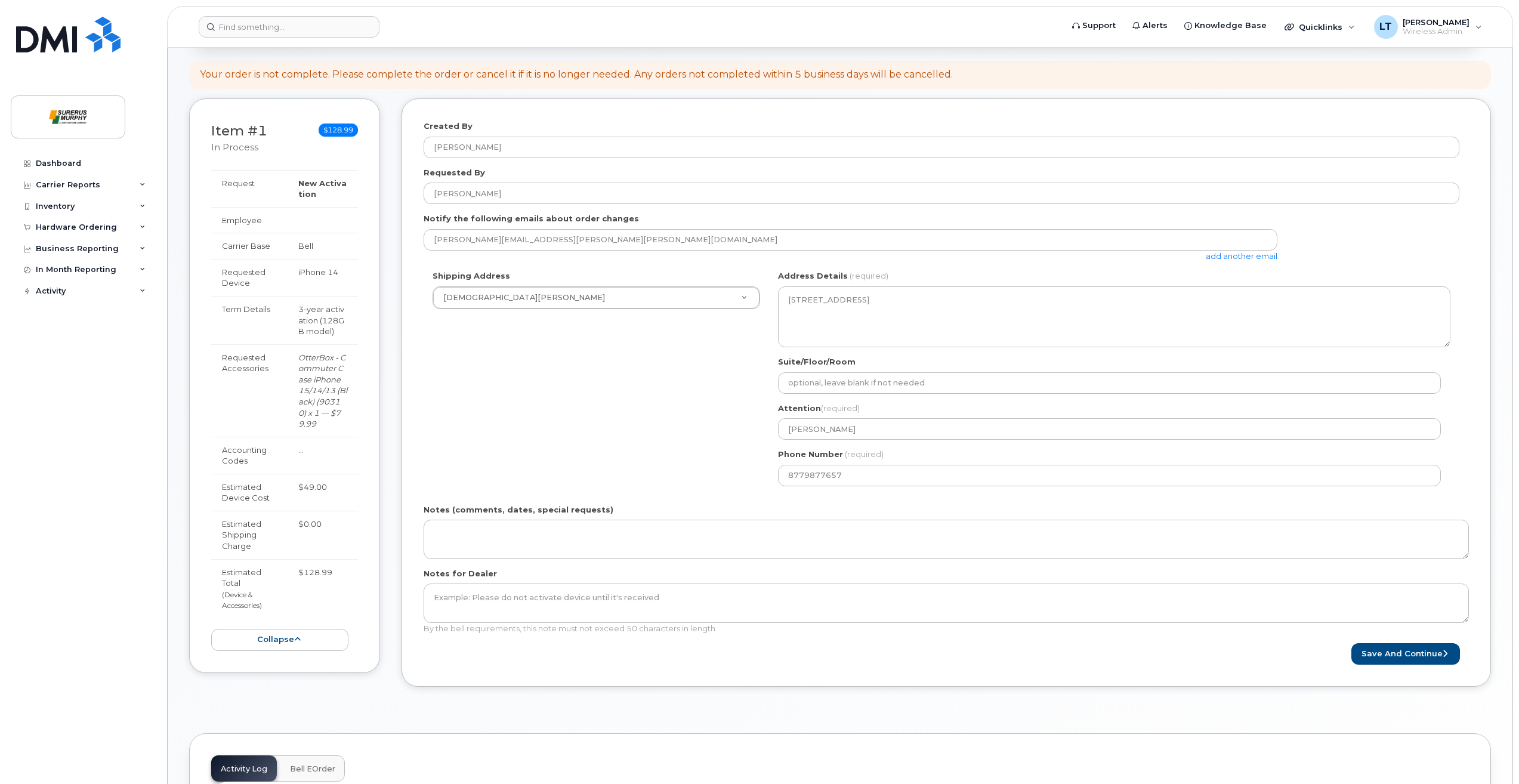
click at [1388, 635] on form "Created By Luis Trigueros Granillo Requested By Luis Trigueros Granillo Notify …" at bounding box center [946, 393] width 1046 height 544
click at [1388, 644] on button "Save and Continue" at bounding box center [1406, 654] width 109 height 22
